Goal: Find specific page/section

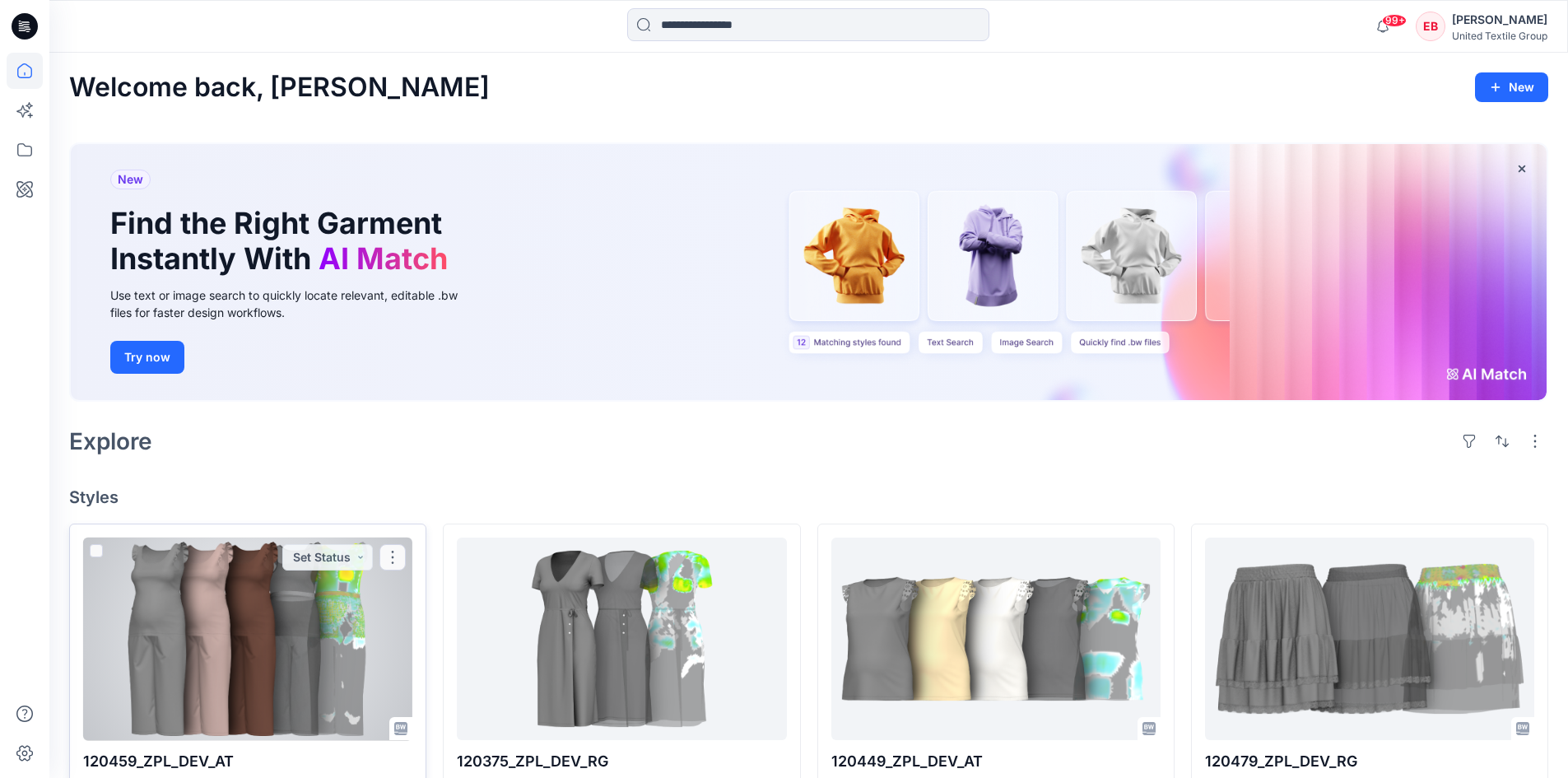
click at [306, 634] on div at bounding box center [248, 639] width 330 height 203
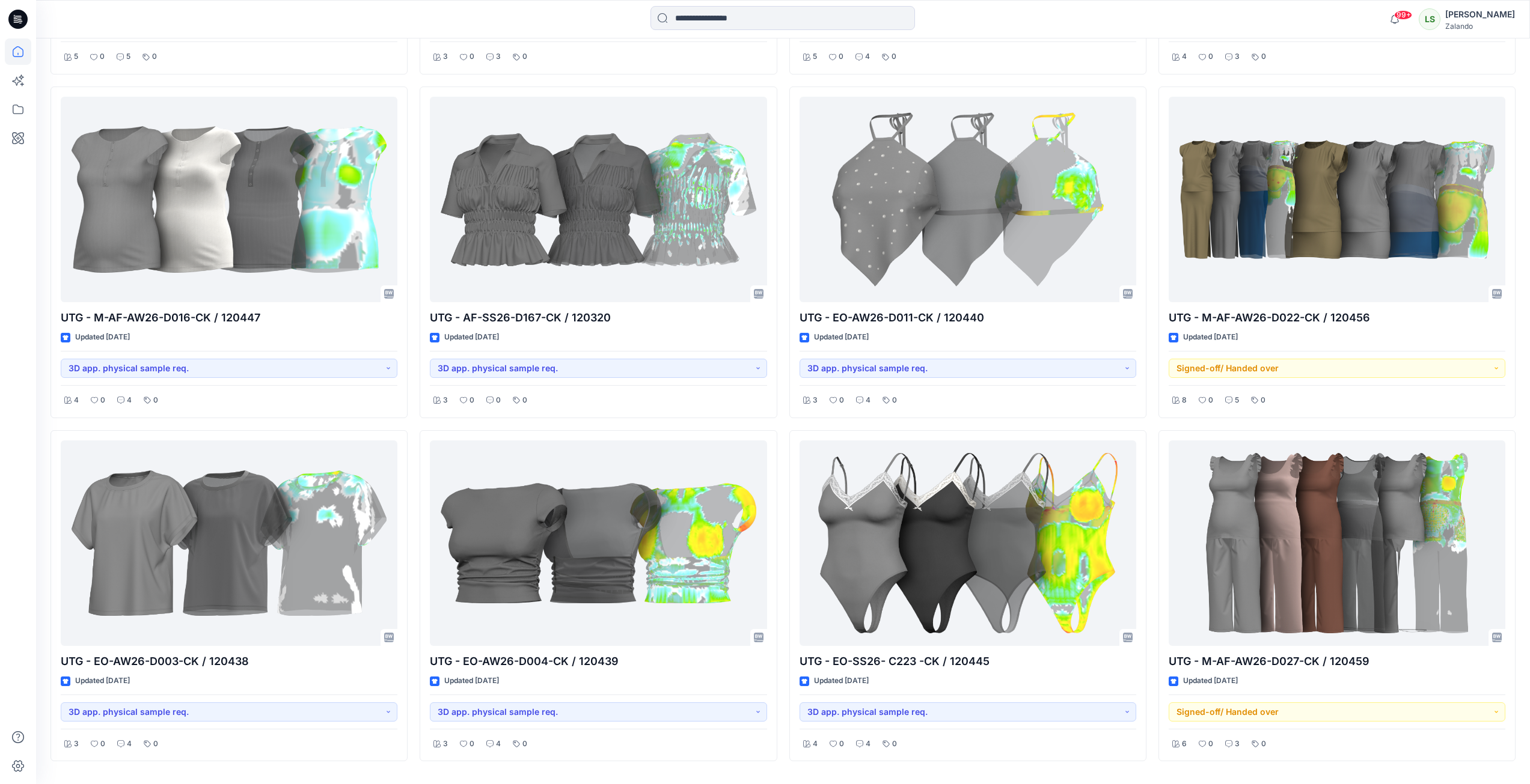
scroll to position [1771, 0]
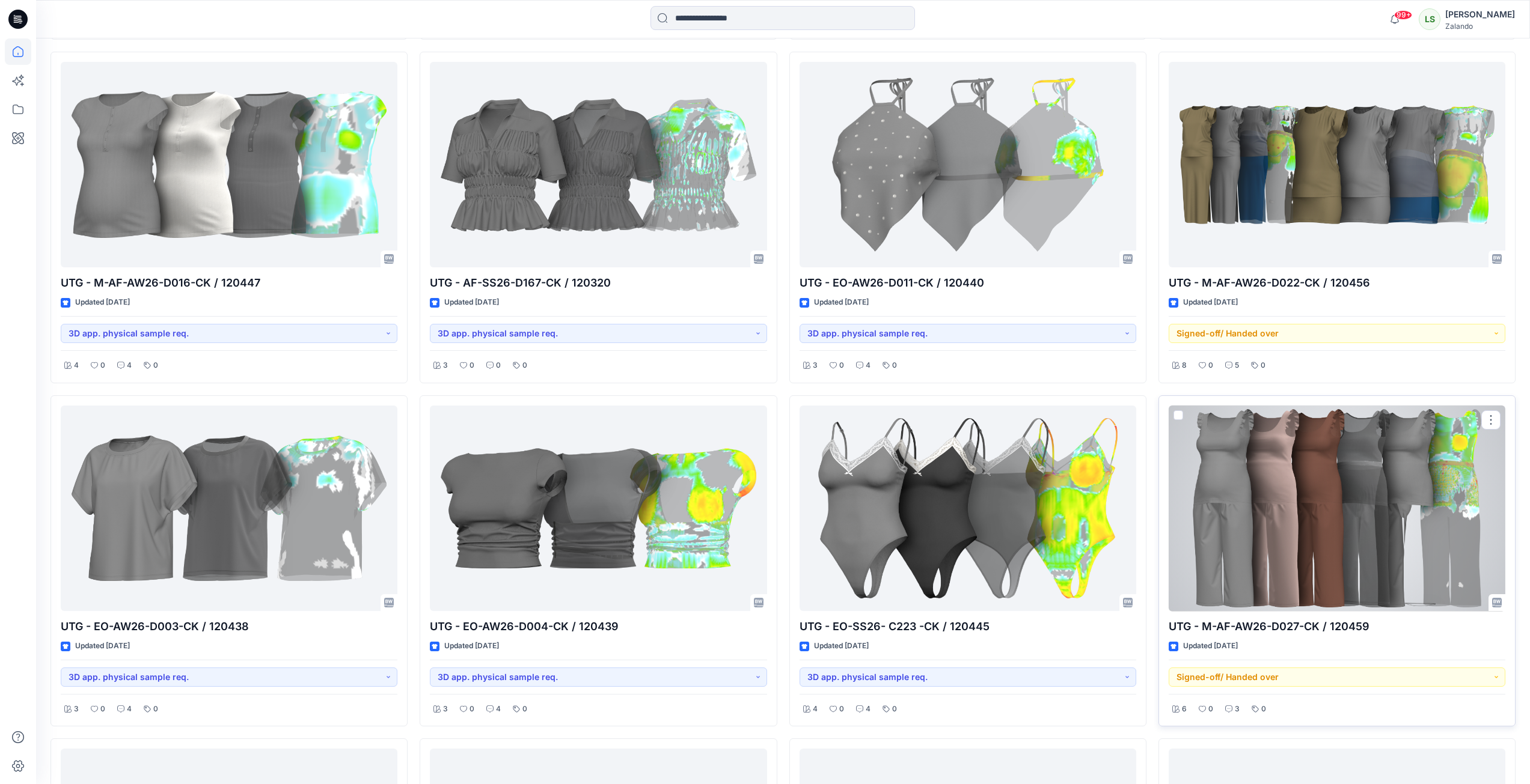
click at [1318, 475] on div at bounding box center [1337, 509] width 337 height 206
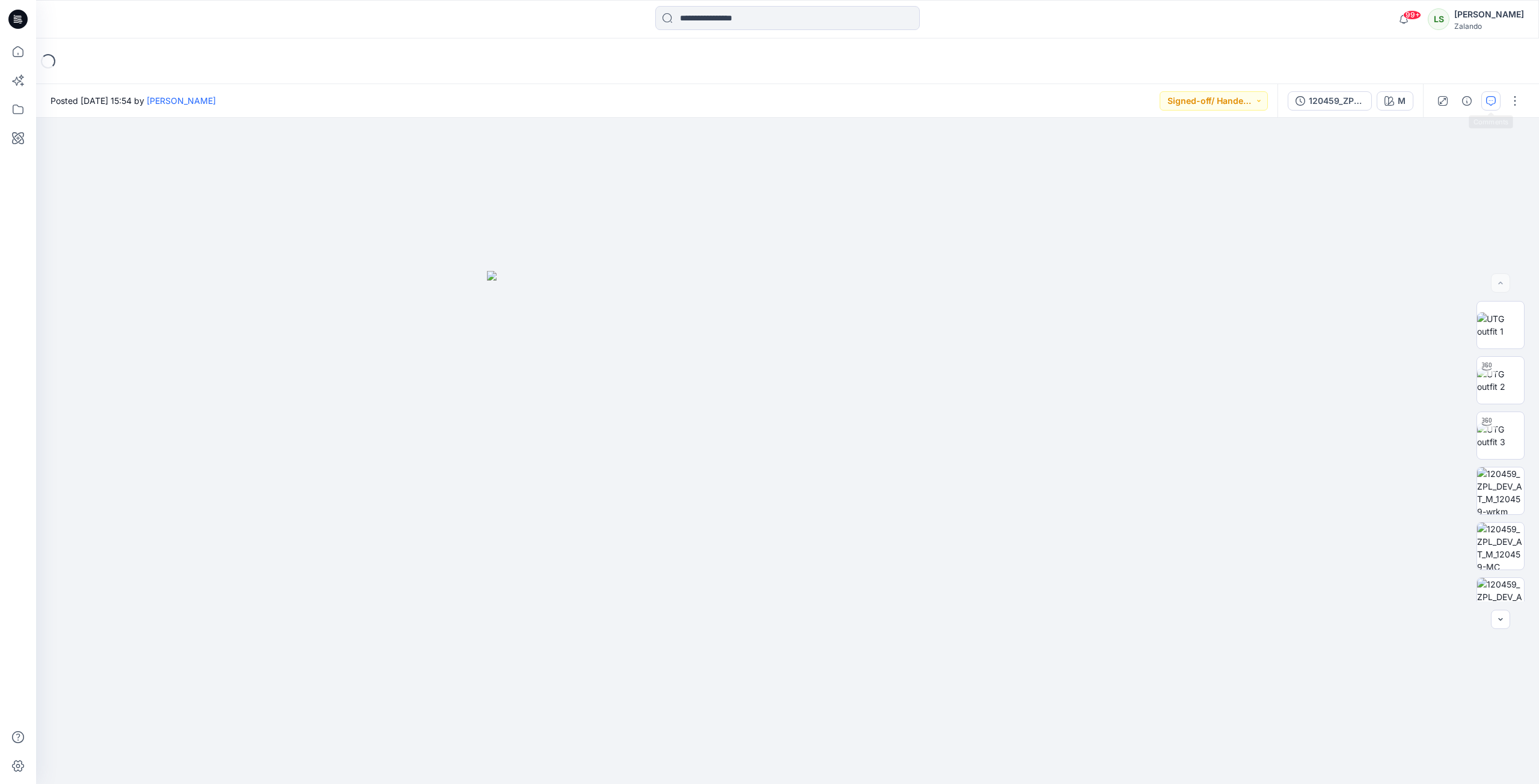
click at [1489, 97] on icon "button" at bounding box center [1491, 101] width 10 height 10
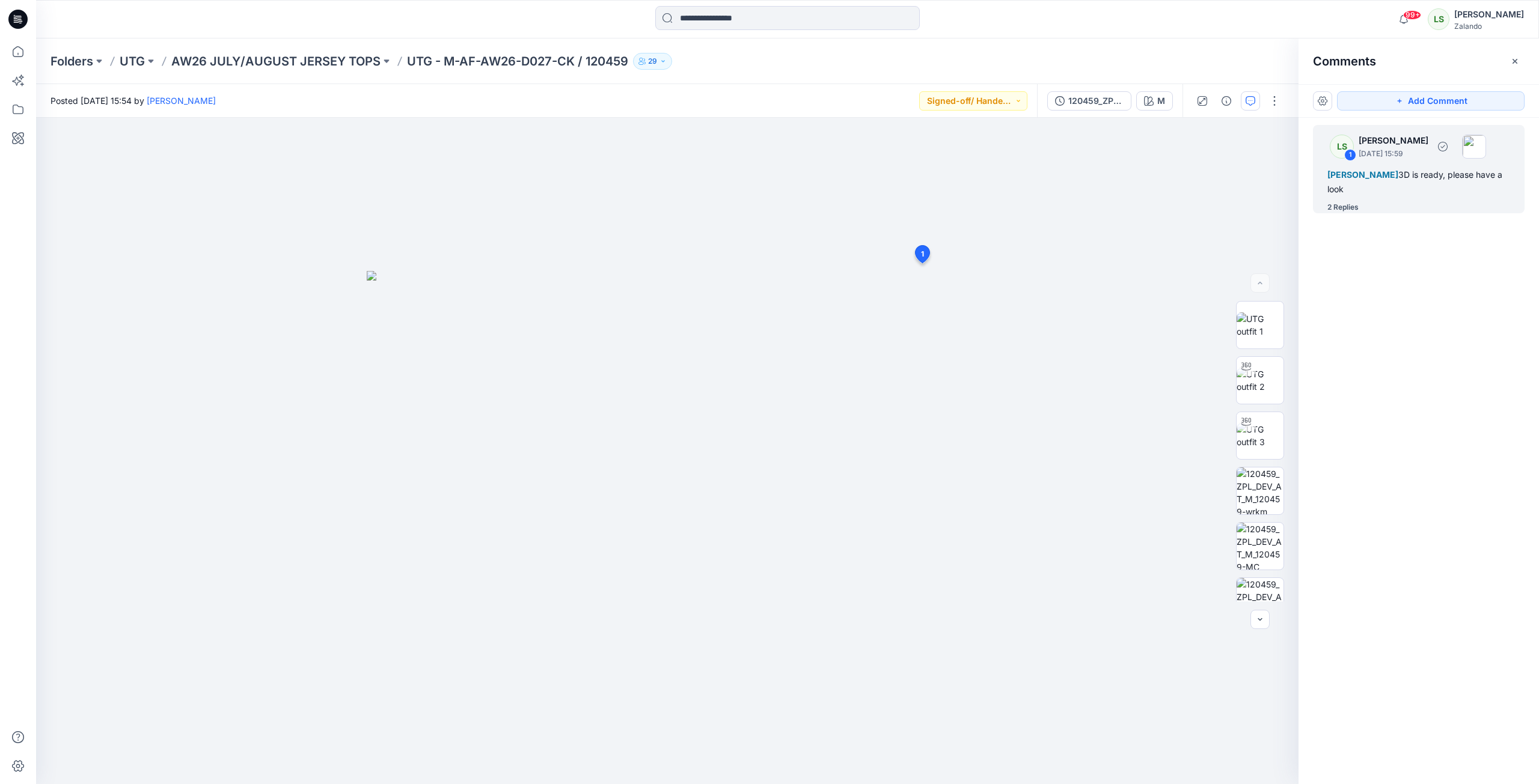
click at [1360, 210] on div "2 Replies" at bounding box center [1426, 207] width 197 height 12
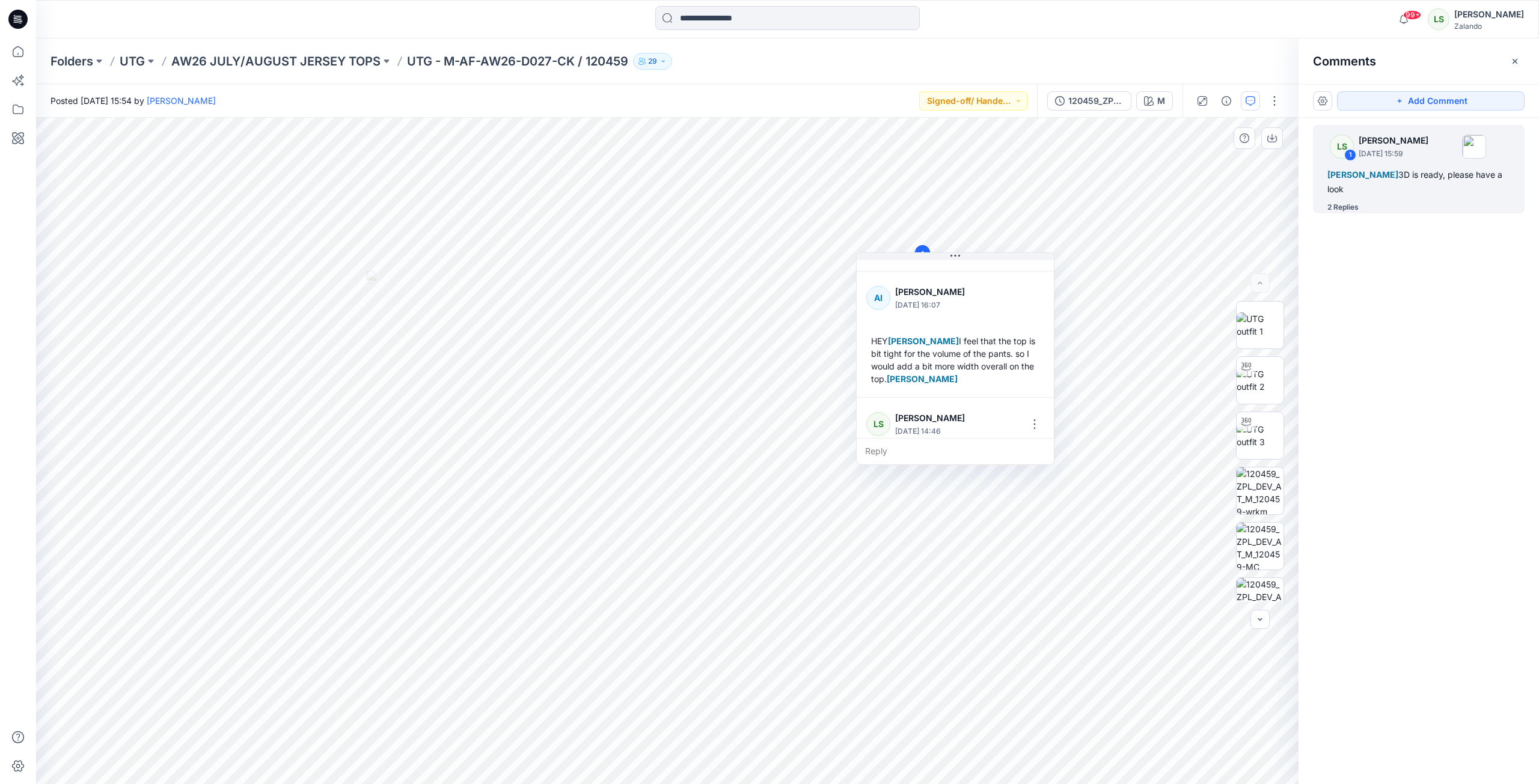
scroll to position [147, 0]
